Goal: Check status: Check status

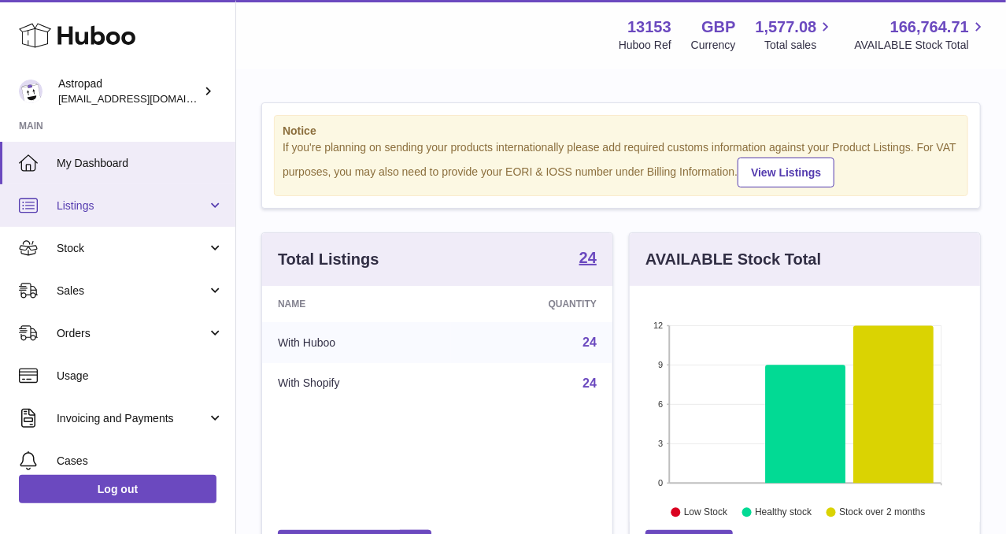
scroll to position [245, 350]
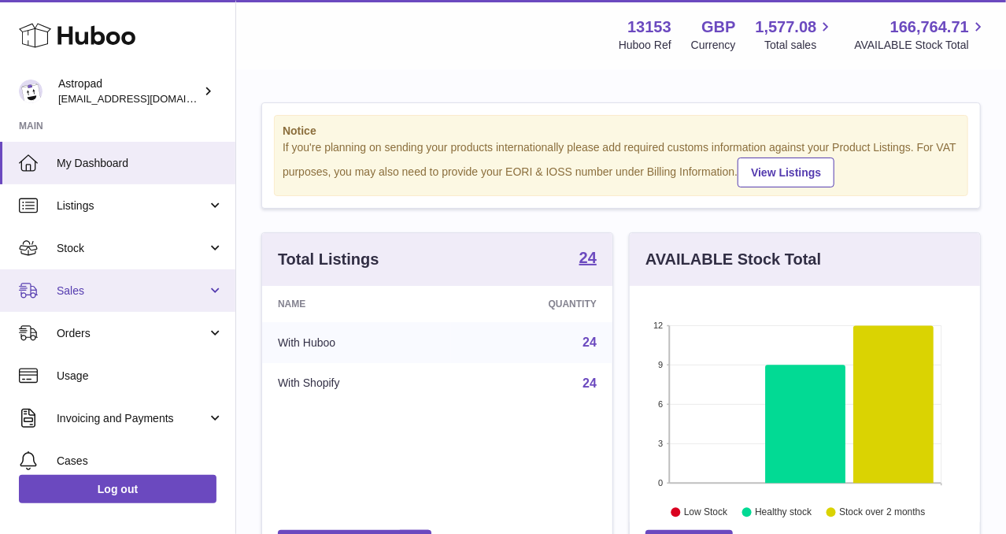
click at [62, 284] on span "Sales" at bounding box center [132, 290] width 150 height 15
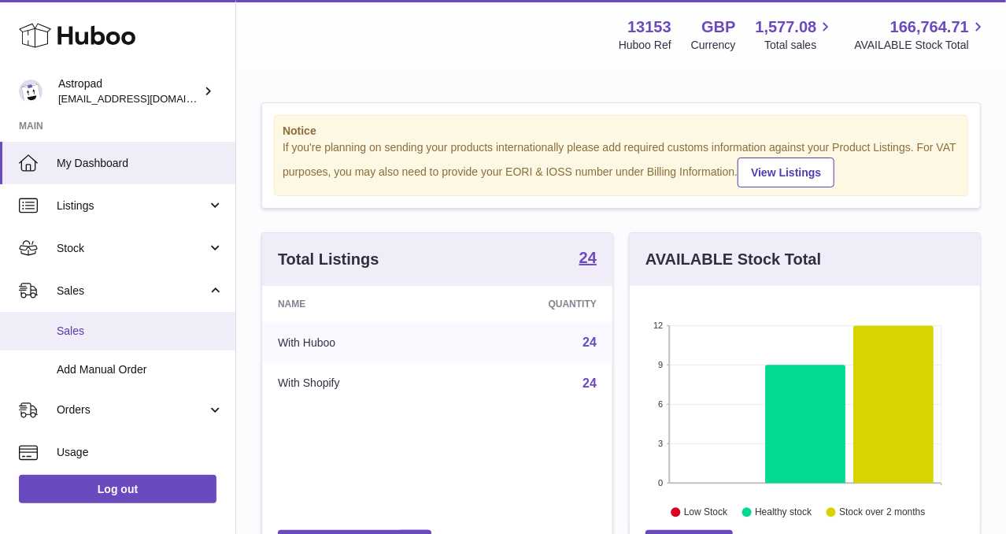
click at [89, 336] on span "Sales" at bounding box center [140, 330] width 167 height 15
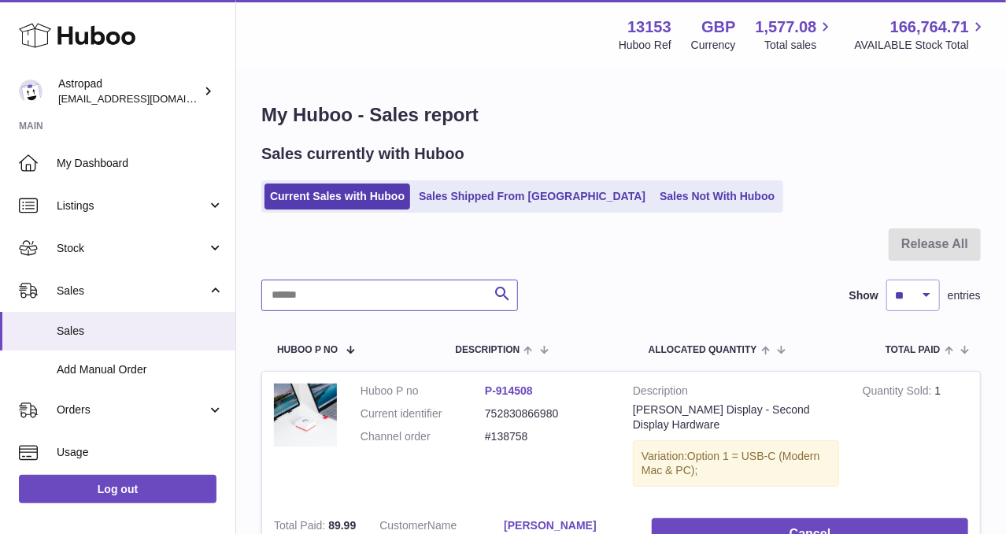
click at [385, 302] on input "text" at bounding box center [389, 294] width 257 height 31
paste input "*******"
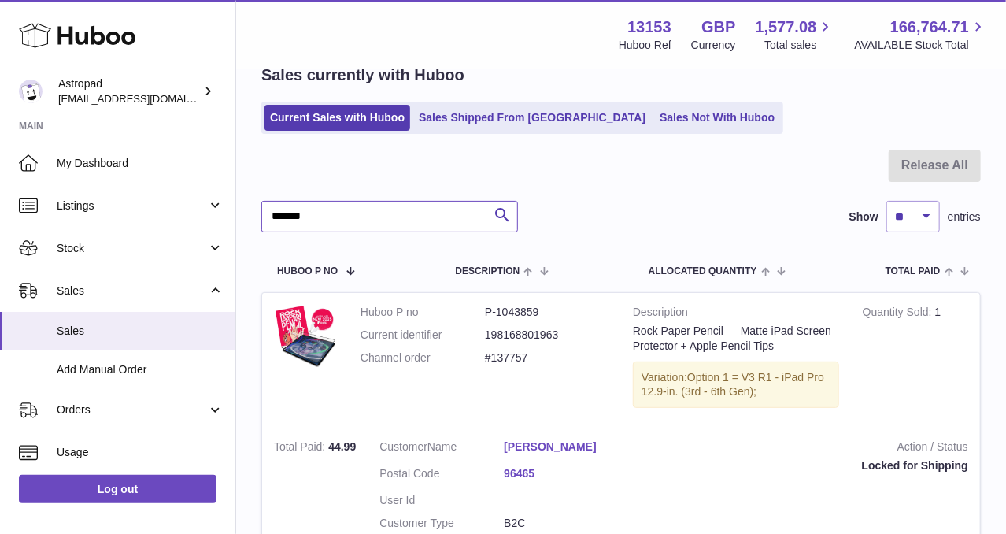
scroll to position [157, 0]
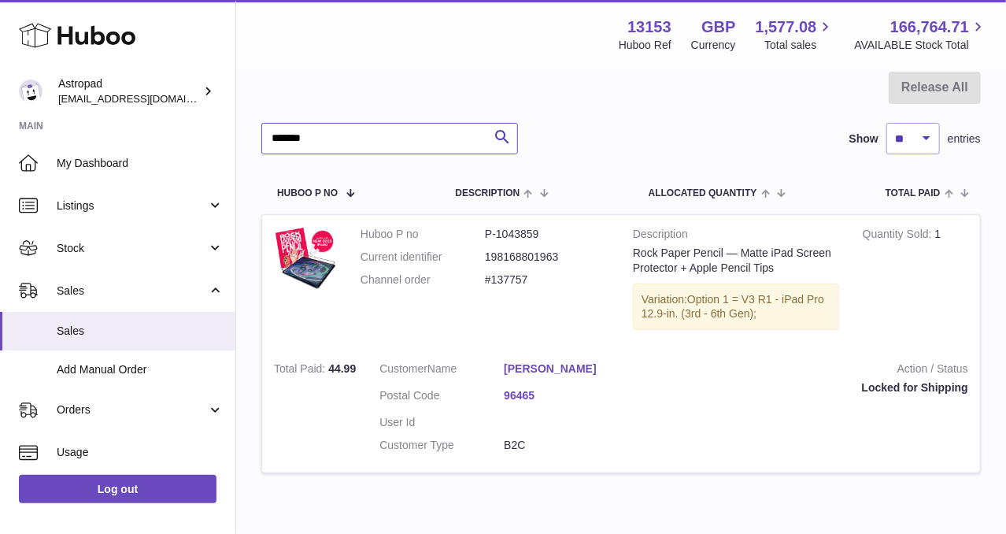
type input "*******"
click at [688, 258] on div "Rock Paper Pencil — Matte iPad Screen Protector + Apple Pencil Tips" at bounding box center [736, 261] width 206 height 30
click at [664, 279] on td "Description Rock Paper Pencil — Matte iPad Screen Protector + Apple Pencil Tips…" at bounding box center [736, 282] width 230 height 135
click at [661, 296] on div "Variation: Option 1 = V3 R1 - iPad Pro 12.9-in. (3rd - 6th Gen);" at bounding box center [736, 306] width 206 height 47
click at [519, 264] on dl "Huboo P no P-1043859 Current identifier 198168801963 Channel order #137757" at bounding box center [484, 261] width 249 height 68
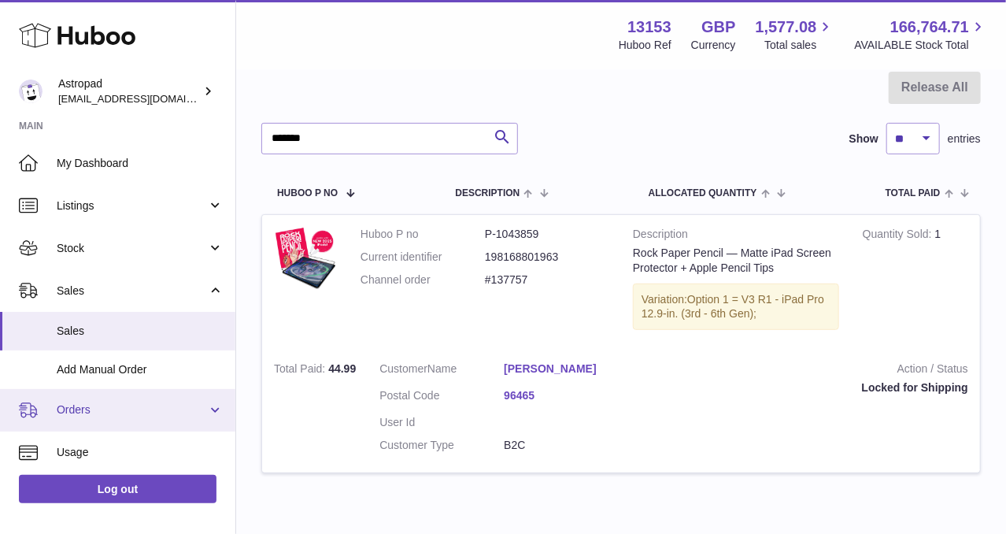
click at [147, 393] on link "Orders" at bounding box center [117, 410] width 235 height 43
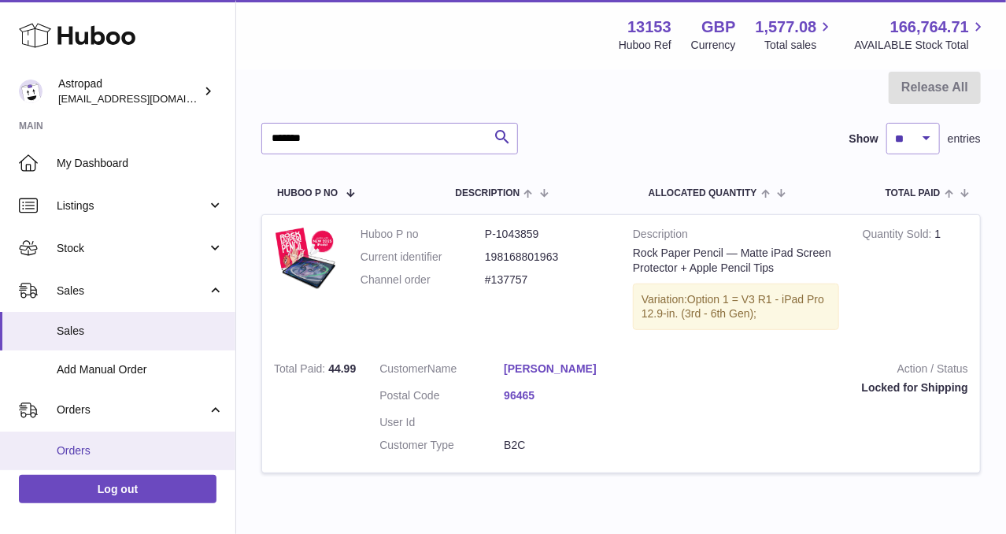
click at [106, 448] on span "Orders" at bounding box center [140, 450] width 167 height 15
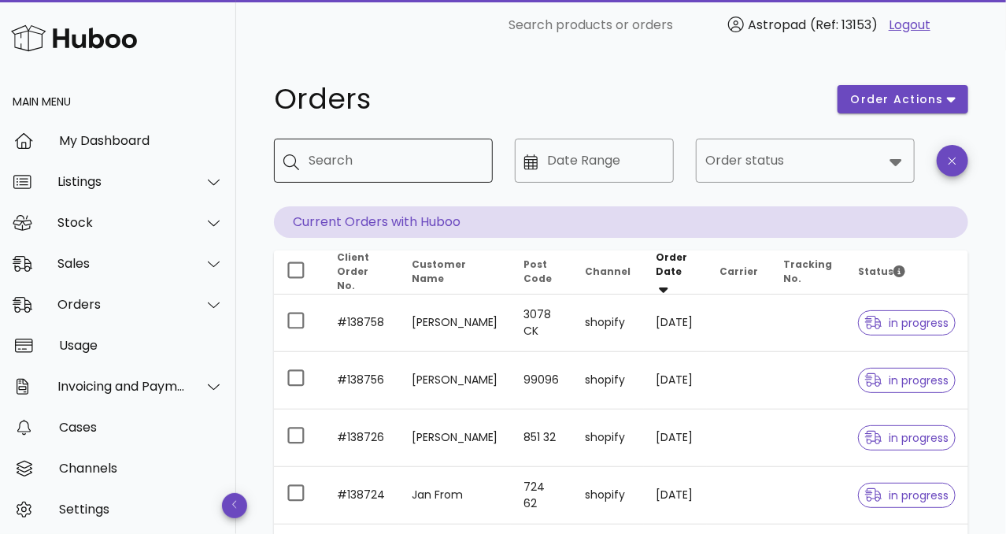
click at [358, 172] on input "Search" at bounding box center [395, 160] width 172 height 25
paste input "*******"
type input "*******"
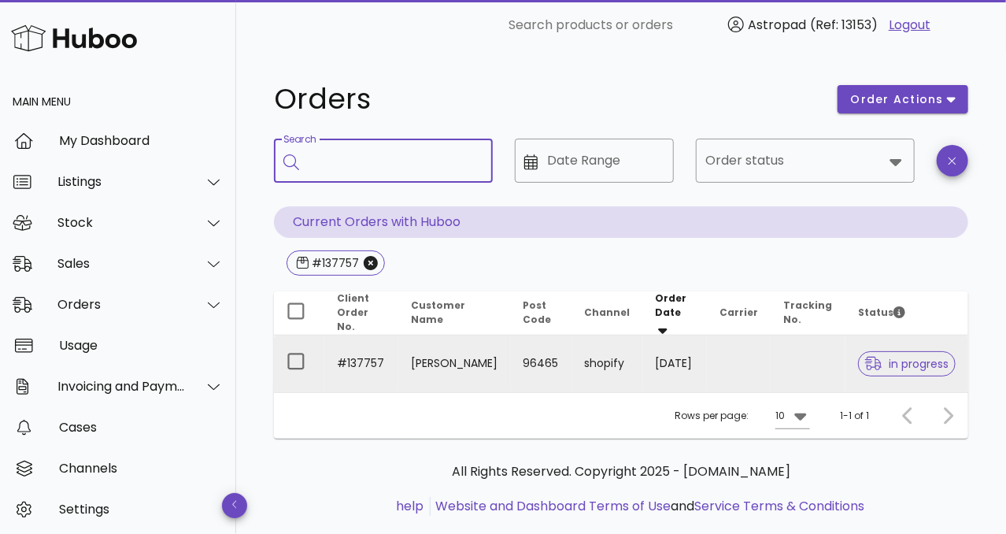
click at [911, 360] on span "in progress" at bounding box center [906, 363] width 83 height 11
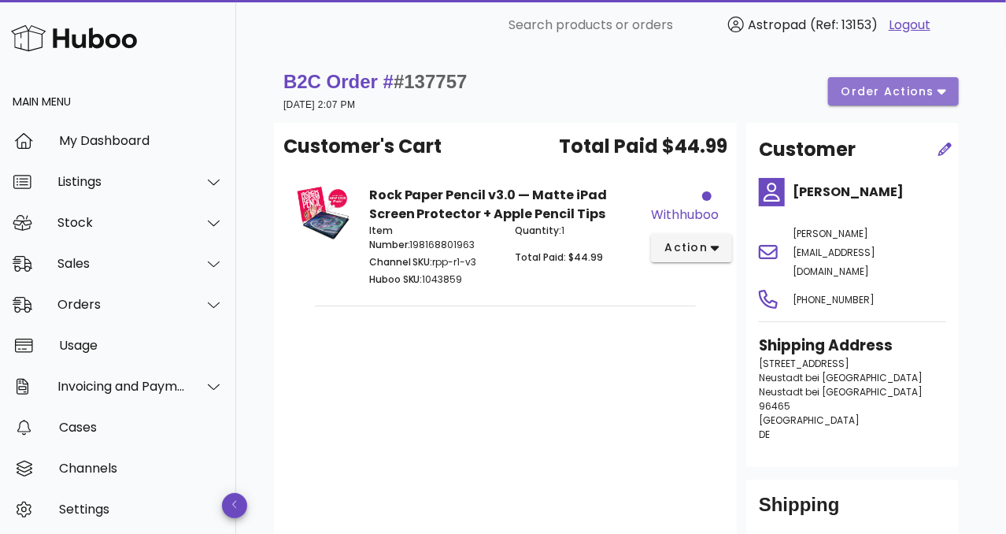
click at [867, 102] on button "order actions" at bounding box center [893, 91] width 131 height 28
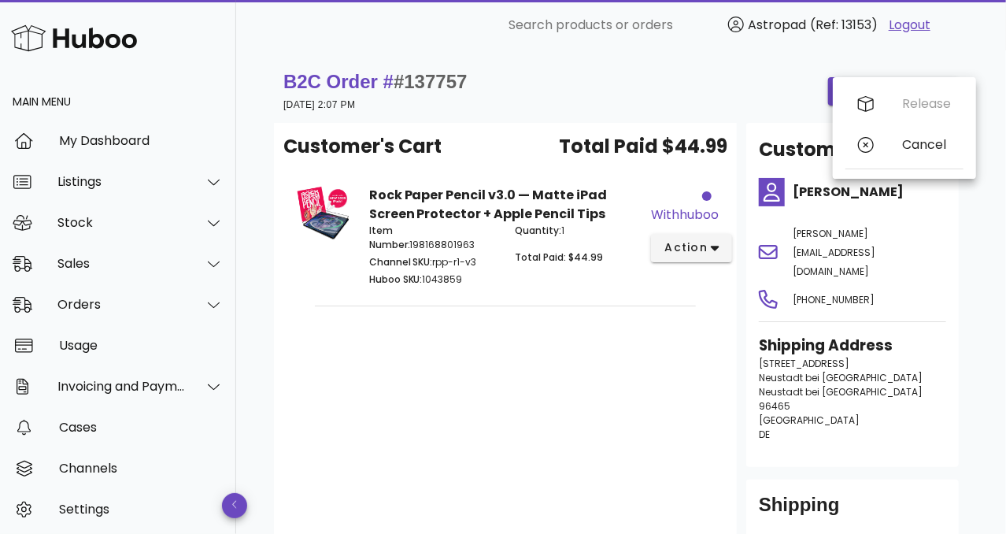
click at [604, 103] on div "B2C Order # #137757 16 August 2025 at 2:07 PM order actions" at bounding box center [620, 91] width 675 height 44
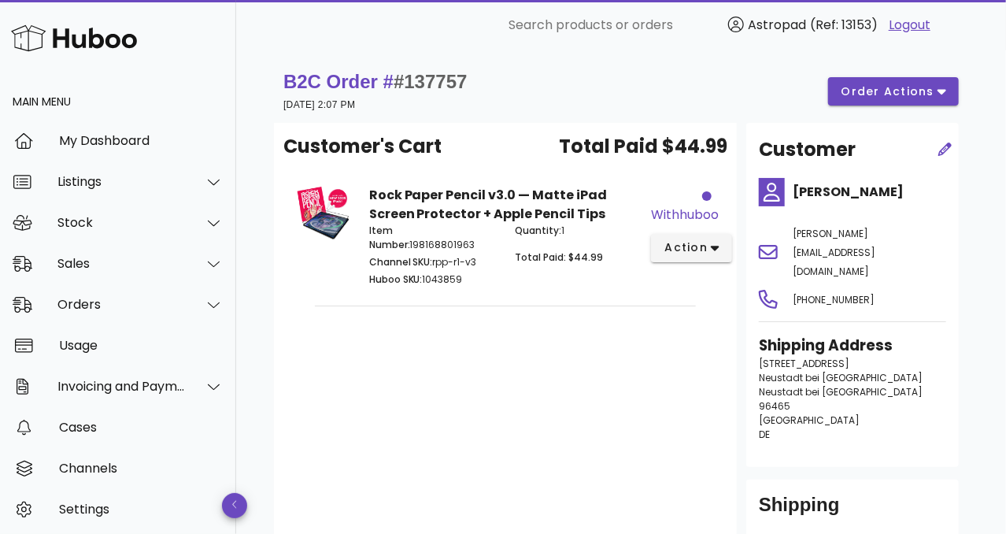
click at [558, 259] on span "Total Paid: $44.99" at bounding box center [559, 256] width 88 height 13
click at [667, 146] on span "Total Paid $44.99" at bounding box center [643, 146] width 168 height 28
